Goal: Task Accomplishment & Management: Manage account settings

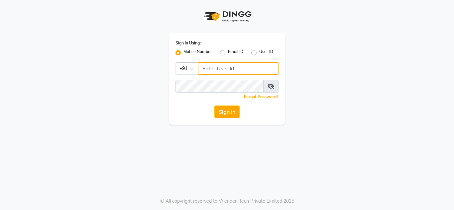
type input "7738947693"
click at [227, 116] on button "Sign In" at bounding box center [226, 112] width 25 height 13
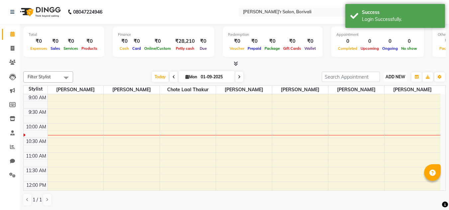
click at [396, 76] on span "ADD NEW" at bounding box center [395, 76] width 20 height 5
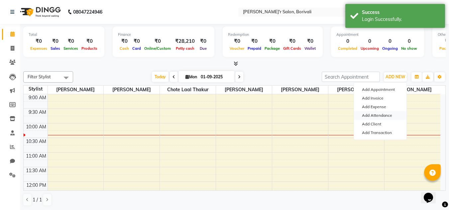
click at [375, 116] on link "Add Attendance" at bounding box center [380, 115] width 52 height 9
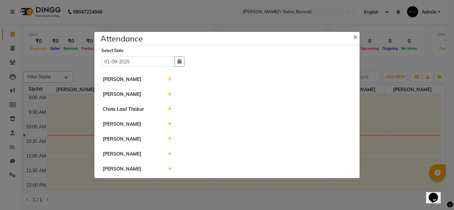
click at [169, 107] on icon at bounding box center [169, 109] width 4 height 5
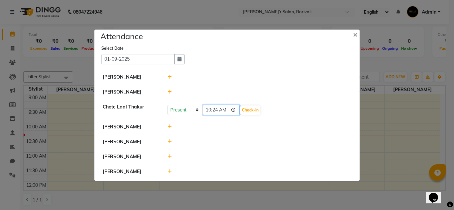
click at [218, 111] on input "10:24" at bounding box center [221, 110] width 37 height 10
click at [215, 109] on input "10:24" at bounding box center [221, 110] width 37 height 10
type input "10:00"
click at [244, 112] on button "Check-In" at bounding box center [250, 110] width 20 height 9
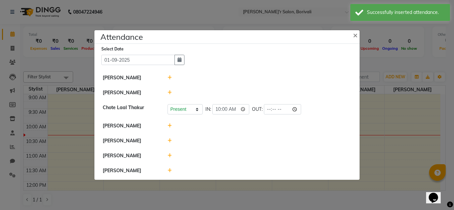
click at [165, 75] on div at bounding box center [259, 77] width 194 height 7
click at [169, 75] on icon at bounding box center [169, 77] width 4 height 5
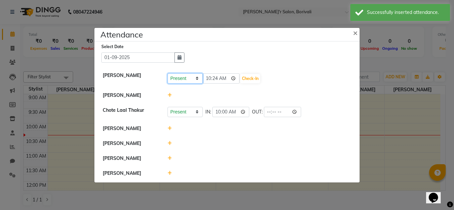
click at [185, 80] on select "Present Absent Late Half Day Weekly Off" at bounding box center [184, 78] width 35 height 10
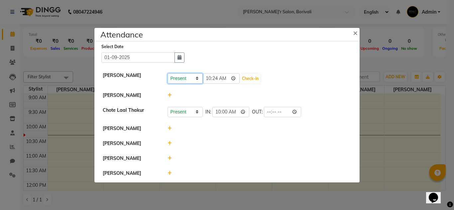
select select "W"
click at [167, 73] on select "Present Absent Late Half Day Weekly Off" at bounding box center [184, 78] width 35 height 10
click at [207, 80] on button "Save" at bounding box center [209, 78] width 13 height 9
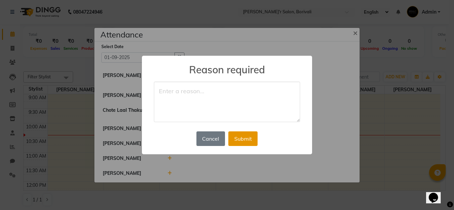
click at [233, 136] on button "Submit" at bounding box center [242, 138] width 29 height 15
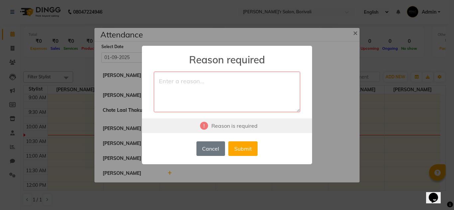
click at [215, 82] on textarea at bounding box center [227, 92] width 146 height 41
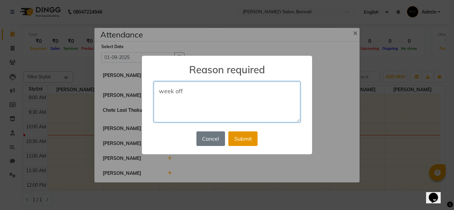
type textarea "week off"
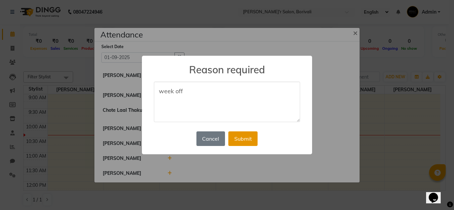
click at [244, 139] on button "Submit" at bounding box center [242, 138] width 29 height 15
select select "W"
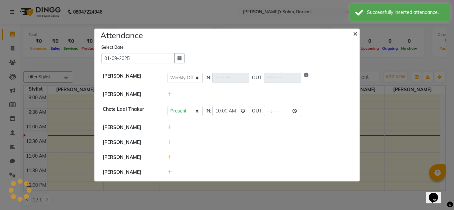
click at [352, 33] on button "×" at bounding box center [355, 33] width 17 height 19
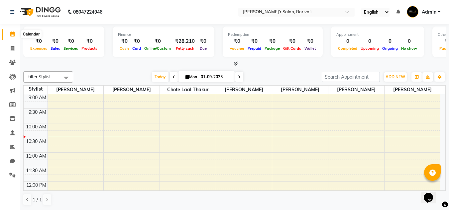
click at [11, 32] on icon at bounding box center [12, 34] width 4 height 5
click at [16, 47] on span at bounding box center [13, 49] width 12 height 8
select select "8737"
select select "service"
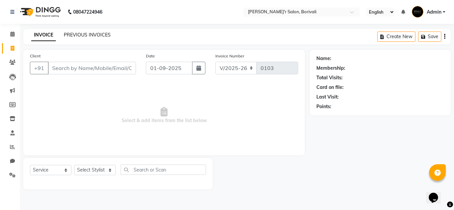
click at [76, 37] on link "PREVIOUS INVOICES" at bounding box center [87, 35] width 47 height 6
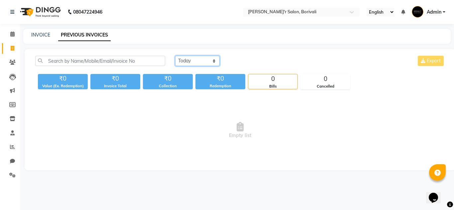
click at [196, 58] on select "[DATE] [DATE] Custom Range" at bounding box center [197, 61] width 44 height 10
click at [175, 56] on select "[DATE] [DATE] Custom Range" at bounding box center [197, 61] width 44 height 10
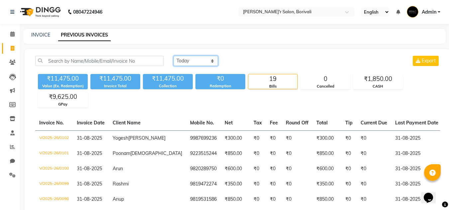
click at [197, 59] on select "[DATE] [DATE] Custom Range" at bounding box center [195, 61] width 44 height 10
select select "range"
click at [173, 56] on select "[DATE] [DATE] Custom Range" at bounding box center [195, 61] width 44 height 10
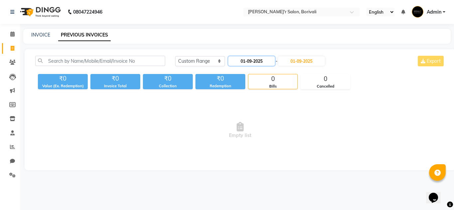
click at [258, 59] on input "01-09-2025" at bounding box center [251, 60] width 46 height 9
select select "9"
select select "2025"
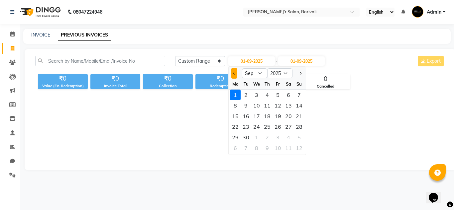
click at [235, 73] on span "Previous month" at bounding box center [234, 73] width 3 height 3
select select "8"
click at [276, 95] on div "1" at bounding box center [277, 95] width 11 height 11
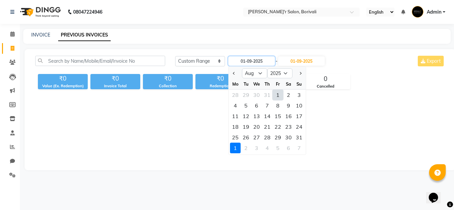
type input "[DATE]"
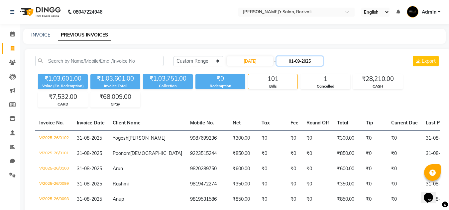
click at [298, 62] on input "01-09-2025" at bounding box center [299, 60] width 46 height 9
select select "9"
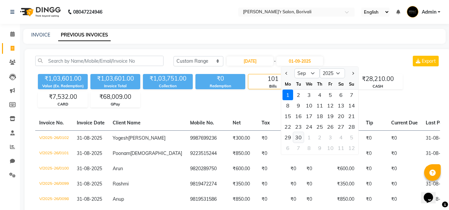
click at [297, 137] on div "30" at bounding box center [298, 137] width 11 height 11
type input "[DATE]"
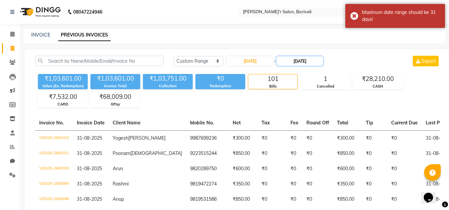
click at [314, 60] on input "[DATE]" at bounding box center [299, 60] width 46 height 9
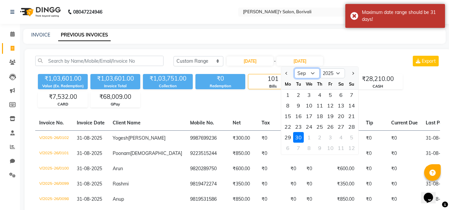
click at [305, 69] on select "Aug Sep Oct Nov Dec" at bounding box center [306, 73] width 25 height 10
select select "8"
click at [294, 68] on select "Aug Sep Oct Nov Dec" at bounding box center [306, 73] width 25 height 10
click at [352, 136] on div "31" at bounding box center [351, 137] width 11 height 11
type input "31-08-2025"
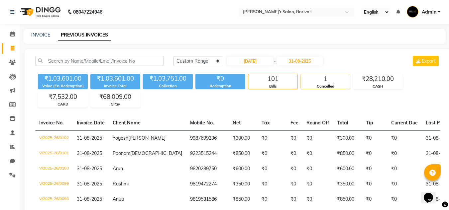
click at [321, 84] on div "Cancelled" at bounding box center [325, 87] width 49 height 6
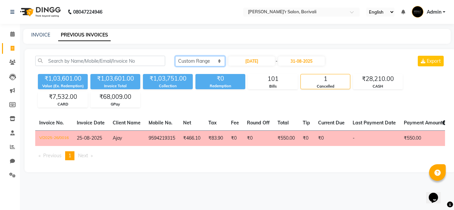
click at [191, 59] on select "[DATE] [DATE] Custom Range" at bounding box center [200, 61] width 50 height 10
select select "[DATE]"
click at [175, 56] on select "[DATE] [DATE] Custom Range" at bounding box center [200, 61] width 50 height 10
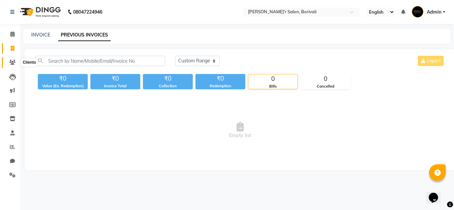
click at [9, 63] on icon at bounding box center [12, 62] width 6 height 5
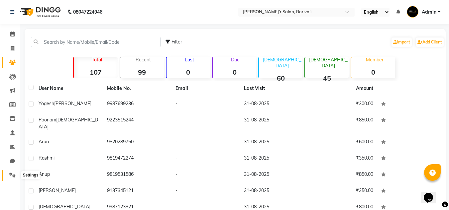
click at [7, 172] on span at bounding box center [13, 176] width 12 height 8
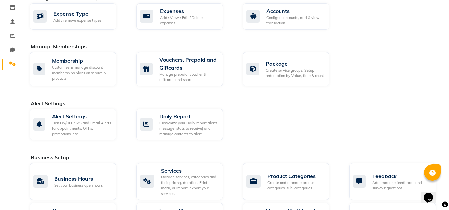
scroll to position [133, 0]
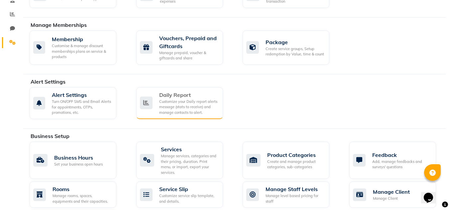
click at [188, 107] on div "Customize your Daily report alerts message (stats to receive) and manage contac…" at bounding box center [188, 107] width 58 height 17
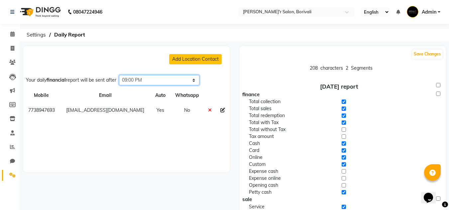
click at [167, 78] on select "Select time 04:00 AM 04:15 AM 04:30 AM 04:45 AM 05:00 AM 05:15 AM 05:30 AM 05:4…" at bounding box center [159, 80] width 80 height 10
select select "1380"
click at [121, 75] on select "Select time 04:00 AM 04:15 AM 04:30 AM 04:45 AM 05:00 AM 05:15 AM 05:30 AM 05:4…" at bounding box center [159, 80] width 80 height 10
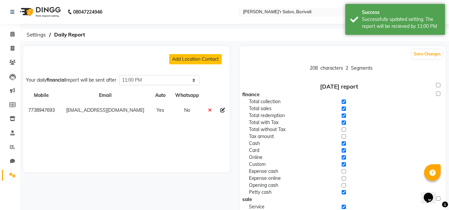
click at [182, 111] on td "No" at bounding box center [187, 110] width 34 height 15
click at [222, 110] on icon at bounding box center [222, 110] width 5 height 5
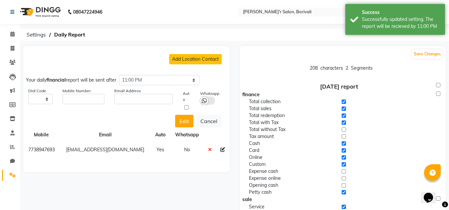
click at [203, 100] on icon at bounding box center [204, 101] width 5 height 6
click at [0, 0] on input "checkbox" at bounding box center [0, 0] width 0 height 0
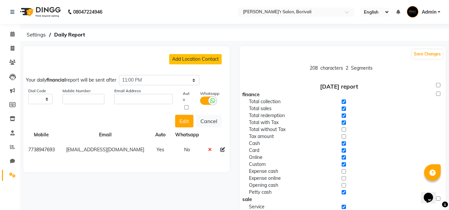
click at [221, 148] on icon at bounding box center [222, 149] width 5 height 5
click at [222, 150] on icon at bounding box center [222, 149] width 5 height 5
click at [221, 149] on icon at bounding box center [222, 149] width 5 height 5
click at [185, 122] on button "Edit" at bounding box center [184, 121] width 18 height 13
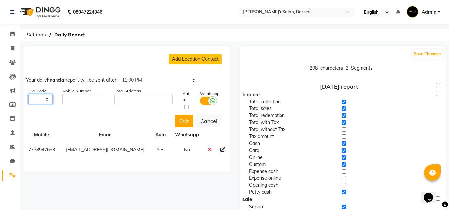
click at [36, 98] on select "Select +93 [GEOGRAPHIC_DATA] ([GEOGRAPHIC_DATA]) +355 [GEOGRAPHIC_DATA] ([GEOGR…" at bounding box center [40, 99] width 24 height 10
click at [36, 100] on select "Select +93 [GEOGRAPHIC_DATA] ([GEOGRAPHIC_DATA]) +355 [GEOGRAPHIC_DATA] ([GEOGR…" at bounding box center [40, 99] width 24 height 10
select select "91"
click at [28, 94] on select "Select +93 [GEOGRAPHIC_DATA] ([GEOGRAPHIC_DATA]) +355 [GEOGRAPHIC_DATA] ([GEOGR…" at bounding box center [40, 99] width 24 height 10
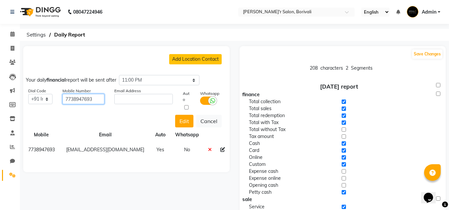
type input "7738947693"
click at [99, 104] on div "Mobile Number" at bounding box center [82, 99] width 51 height 22
click at [127, 97] on input "text" at bounding box center [143, 99] width 59 height 10
type input "[EMAIL_ADDRESS][DOMAIN_NAME]"
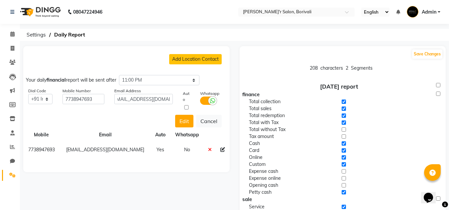
click at [187, 107] on input "checkbox" at bounding box center [186, 107] width 7 height 4
checkbox input "true"
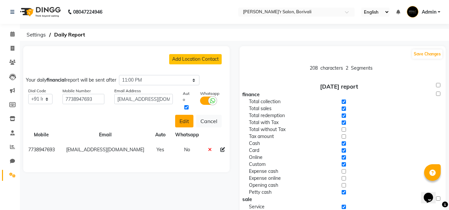
click at [190, 119] on button "Edit" at bounding box center [184, 121] width 18 height 13
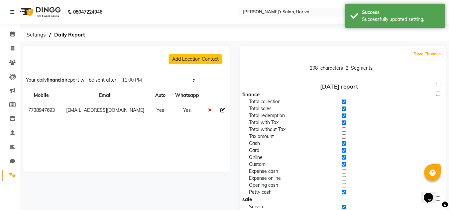
click at [129, 108] on td "[EMAIL_ADDRESS][DOMAIN_NAME]" at bounding box center [105, 110] width 91 height 15
click at [220, 110] on icon at bounding box center [222, 110] width 5 height 5
select select "91"
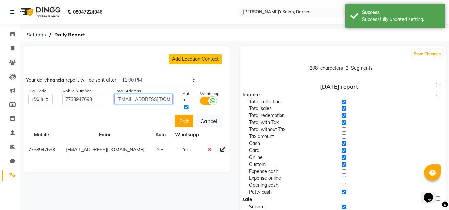
click at [128, 97] on input "[EMAIL_ADDRESS][DOMAIN_NAME]" at bounding box center [143, 99] width 59 height 10
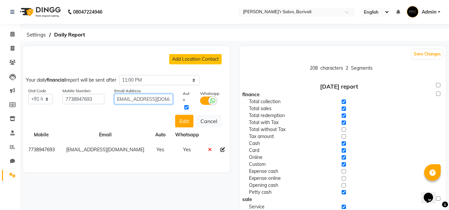
scroll to position [0, 8]
type input "[EMAIL_ADDRESS][DOMAIN_NAME]"
click at [187, 116] on button "Edit" at bounding box center [184, 121] width 18 height 13
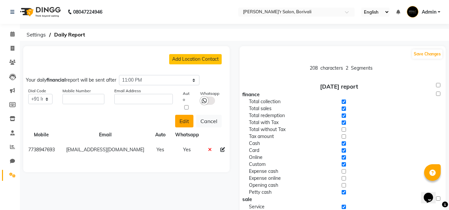
scroll to position [0, 0]
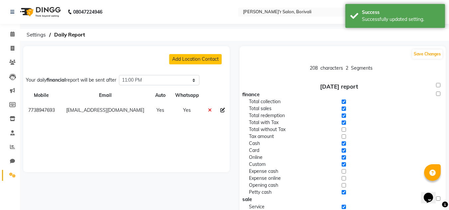
click at [273, 34] on ol "Settings Daily Report" at bounding box center [233, 35] width 420 height 12
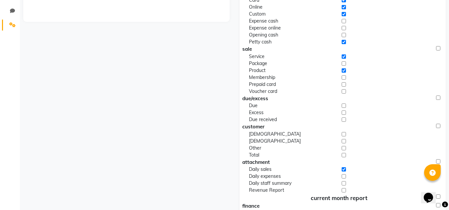
scroll to position [166, 0]
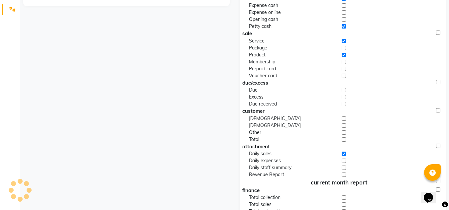
click at [344, 119] on input "checkbox" at bounding box center [343, 118] width 4 height 7
checkbox input "true"
click at [345, 124] on input "checkbox" at bounding box center [343, 125] width 4 height 7
checkbox input "true"
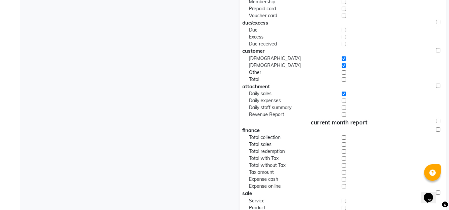
scroll to position [232, 0]
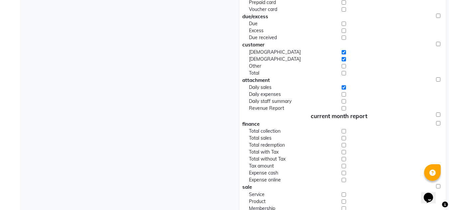
click at [343, 95] on input "checkbox" at bounding box center [343, 94] width 4 height 7
checkbox input "true"
click at [342, 102] on input "checkbox" at bounding box center [343, 101] width 4 height 7
checkbox input "true"
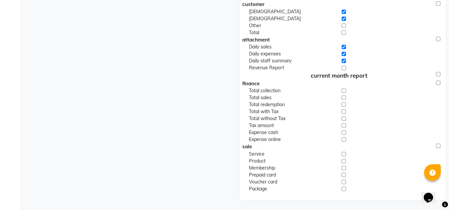
scroll to position [273, 0]
click at [343, 89] on input "checkbox" at bounding box center [343, 90] width 4 height 7
checkbox input "true"
click at [345, 95] on input "checkbox" at bounding box center [343, 97] width 4 height 7
checkbox input "true"
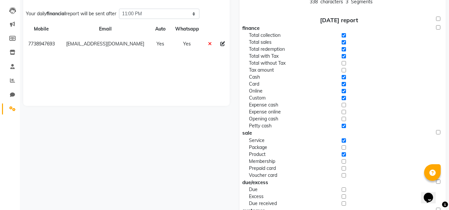
scroll to position [0, 0]
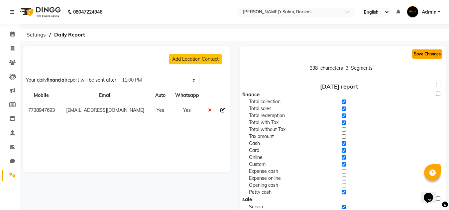
click at [415, 53] on button "Save Changes" at bounding box center [427, 53] width 30 height 9
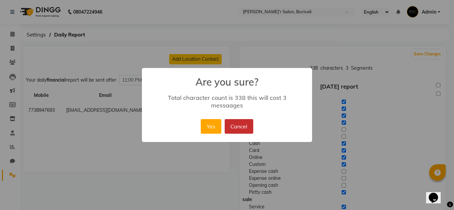
click at [241, 125] on button "Cancel" at bounding box center [238, 126] width 29 height 15
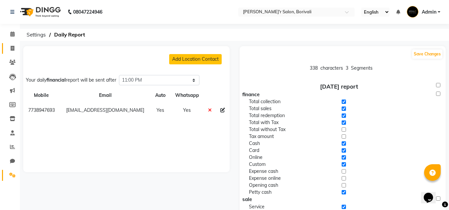
click at [10, 44] on link "Invoice" at bounding box center [10, 48] width 16 height 11
select select "8737"
select select "service"
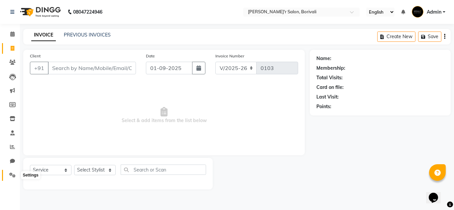
click at [10, 177] on icon at bounding box center [12, 175] width 6 height 5
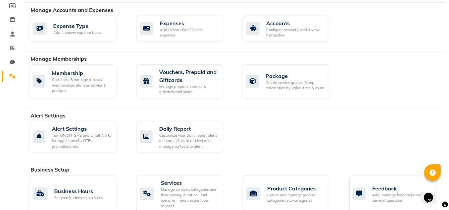
scroll to position [100, 0]
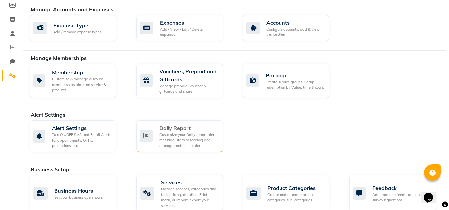
click at [164, 132] on div "Customize your Daily report alerts message (stats to receive) and manage contac…" at bounding box center [188, 140] width 58 height 17
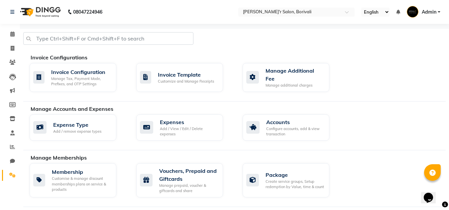
select select "1380"
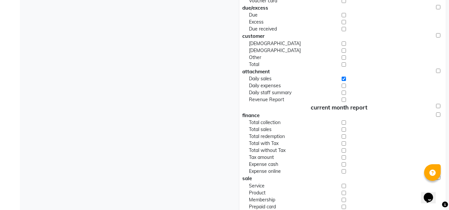
scroll to position [273, 0]
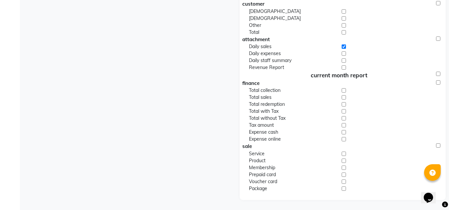
click at [344, 90] on input "checkbox" at bounding box center [343, 90] width 4 height 7
checkbox input "true"
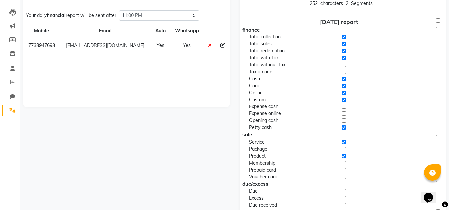
scroll to position [0, 0]
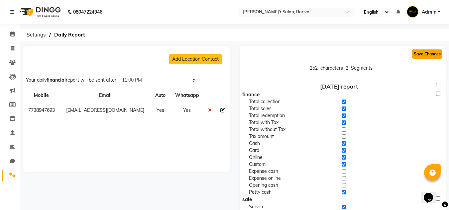
click at [416, 55] on button "Save Changes" at bounding box center [427, 53] width 30 height 9
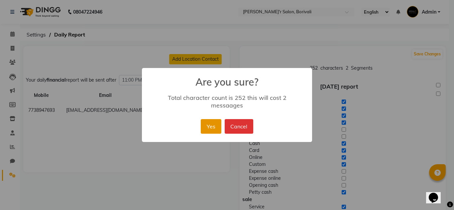
click at [211, 122] on button "Yes" at bounding box center [211, 126] width 20 height 15
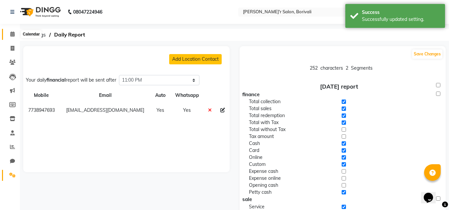
click at [12, 34] on icon at bounding box center [12, 34] width 4 height 5
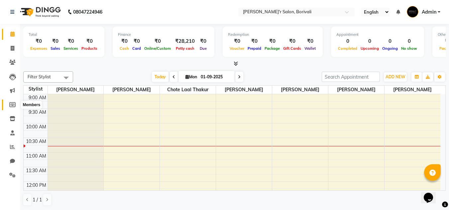
click at [10, 105] on icon at bounding box center [12, 104] width 6 height 5
select select
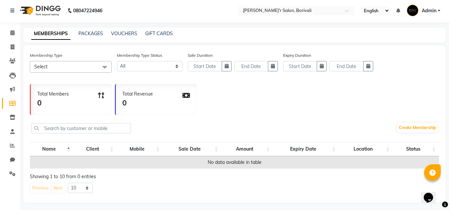
scroll to position [4, 0]
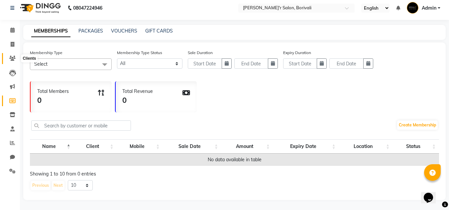
click at [11, 56] on icon at bounding box center [12, 58] width 6 height 5
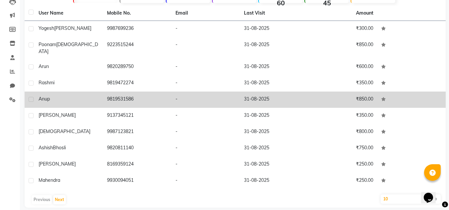
scroll to position [77, 0]
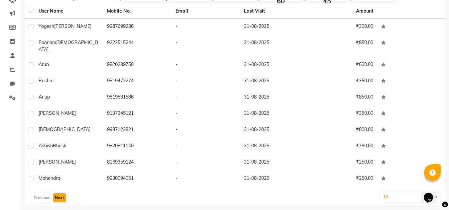
click at [61, 193] on button "Next" at bounding box center [59, 197] width 13 height 9
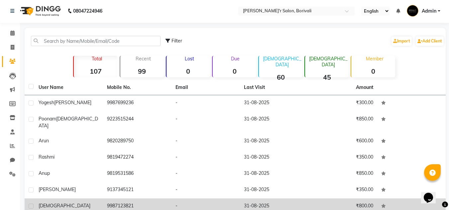
scroll to position [0, 0]
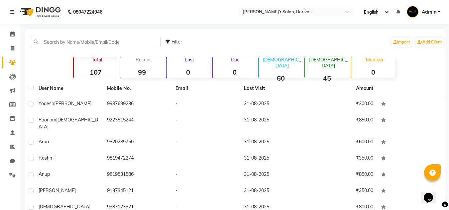
click at [177, 38] on div "Filter Import Add Client" at bounding box center [304, 42] width 279 height 21
click at [176, 43] on span "Filter" at bounding box center [176, 42] width 11 height 6
select select "1000000"
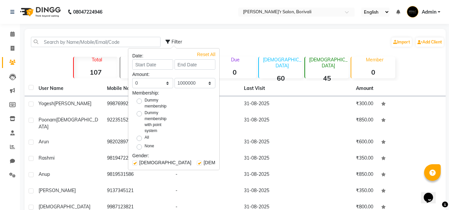
click at [197, 25] on div "08047224946 Select Location × [PERSON_NAME]'r Salon, Borivali English ENGLISH E…" at bounding box center [224, 146] width 449 height 293
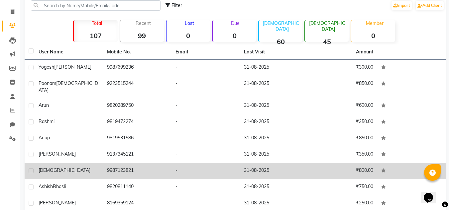
scroll to position [77, 0]
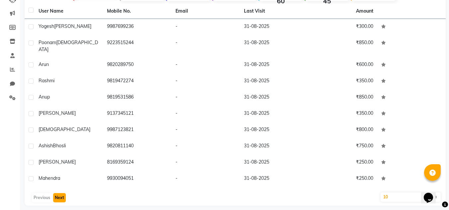
click at [60, 193] on button "Next" at bounding box center [59, 197] width 13 height 9
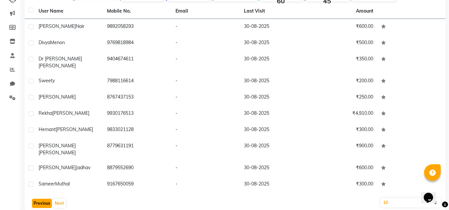
click at [42, 199] on button "Previous" at bounding box center [42, 203] width 20 height 9
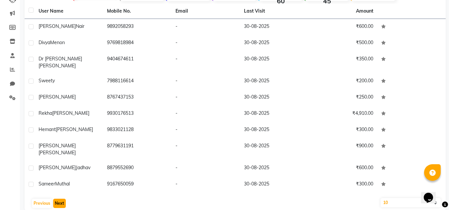
click at [60, 199] on button "Next" at bounding box center [59, 203] width 13 height 9
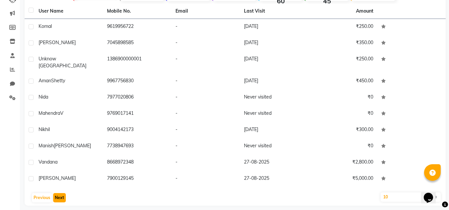
click at [60, 193] on button "Next" at bounding box center [59, 197] width 13 height 9
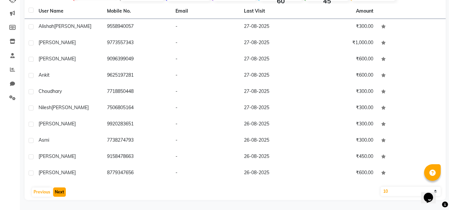
click at [60, 190] on button "Next" at bounding box center [59, 192] width 13 height 9
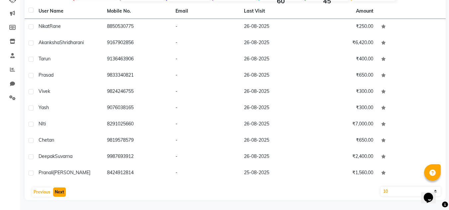
click at [59, 190] on button "Next" at bounding box center [59, 192] width 13 height 9
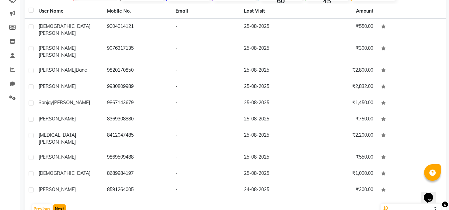
click at [59, 205] on button "Next" at bounding box center [59, 209] width 13 height 9
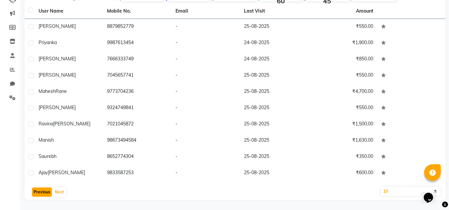
click at [43, 189] on button "Previous" at bounding box center [42, 192] width 20 height 9
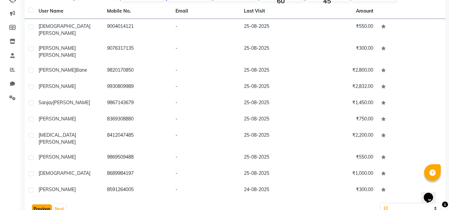
click at [43, 205] on button "Previous" at bounding box center [42, 209] width 20 height 9
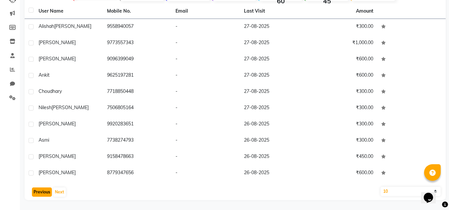
click at [43, 189] on button "Previous" at bounding box center [42, 192] width 20 height 9
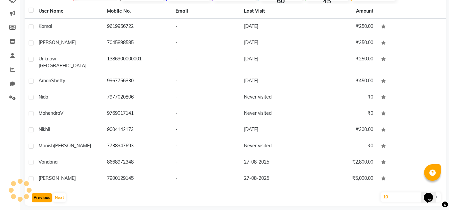
click at [43, 193] on button "Previous" at bounding box center [42, 197] width 20 height 9
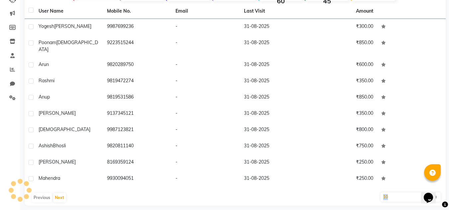
click at [43, 193] on div "Previous Next" at bounding box center [234, 198] width 415 height 11
click at [0, 178] on div "Calendar Invoice Clients Leads Marketing Members Inventory Staff Reports Chat S…" at bounding box center [45, 74] width 90 height 264
click at [63, 193] on button "Next" at bounding box center [59, 197] width 13 height 9
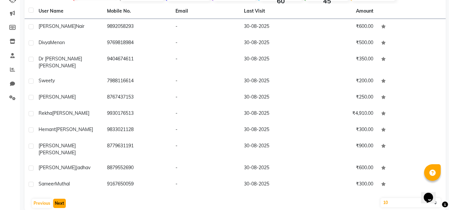
click at [64, 199] on button "Next" at bounding box center [59, 203] width 13 height 9
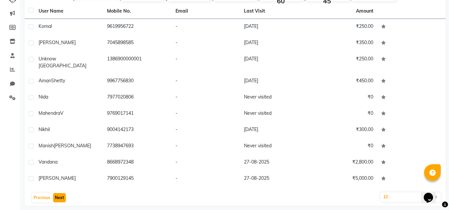
click at [61, 193] on button "Next" at bounding box center [59, 197] width 13 height 9
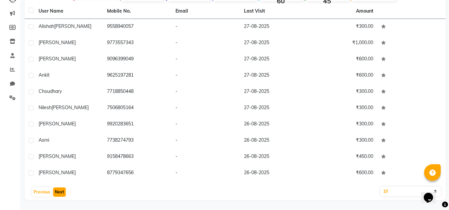
click at [61, 191] on button "Next" at bounding box center [59, 192] width 13 height 9
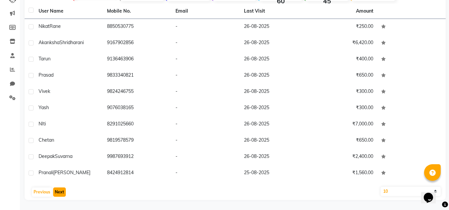
click at [63, 190] on button "Next" at bounding box center [59, 192] width 13 height 9
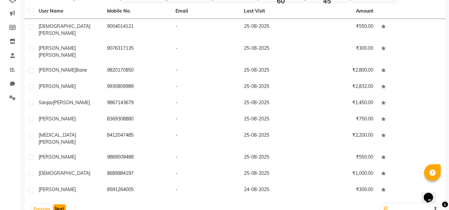
click at [63, 205] on button "Next" at bounding box center [59, 209] width 13 height 9
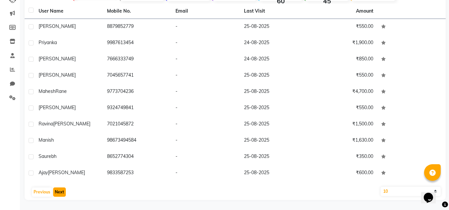
click at [63, 189] on button "Next" at bounding box center [59, 192] width 13 height 9
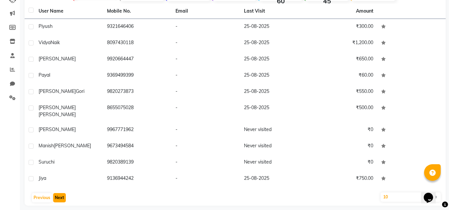
click at [63, 193] on button "Next" at bounding box center [59, 197] width 13 height 9
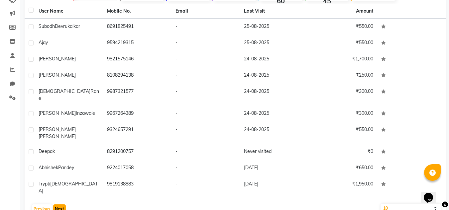
click at [62, 205] on button "Next" at bounding box center [59, 209] width 13 height 9
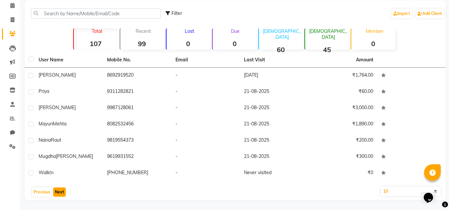
scroll to position [29, 0]
click at [62, 190] on button "Next" at bounding box center [59, 192] width 13 height 9
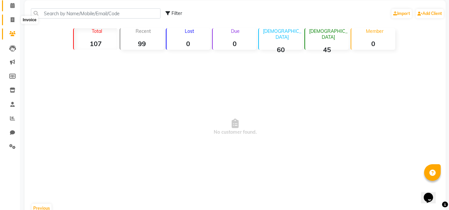
drag, startPoint x: 10, startPoint y: 17, endPoint x: 18, endPoint y: 39, distance: 23.8
click at [10, 17] on span at bounding box center [13, 20] width 12 height 8
select select "8737"
select select "service"
